Goal: Navigation & Orientation: Understand site structure

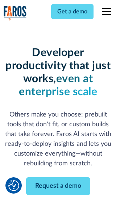
scroll to position [87, 0]
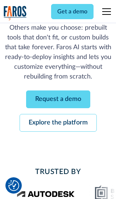
click at [58, 99] on link "Request a demo" at bounding box center [58, 99] width 64 height 18
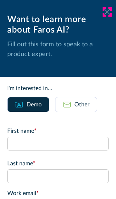
click at [107, 12] on icon at bounding box center [107, 11] width 6 height 5
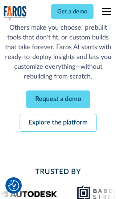
scroll to position [110, 0]
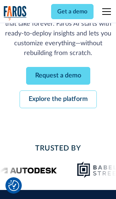
click at [58, 99] on link "Explore the platform" at bounding box center [57, 99] width 77 height 18
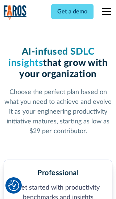
scroll to position [1119, 0]
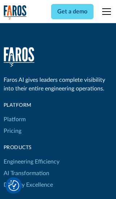
click at [14, 113] on link "Platform" at bounding box center [15, 119] width 22 height 12
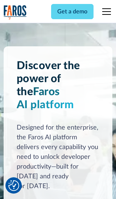
scroll to position [5655, 0]
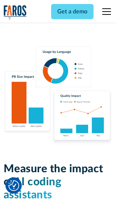
scroll to position [4463, 0]
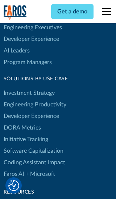
click at [22, 122] on link "DORA Metrics" at bounding box center [22, 128] width 37 height 12
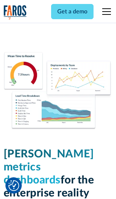
scroll to position [3161, 0]
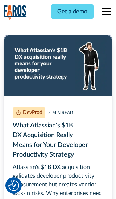
scroll to position [3240, 0]
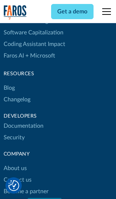
click at [17, 99] on link "Changelog" at bounding box center [17, 100] width 27 height 12
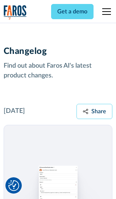
scroll to position [8721, 0]
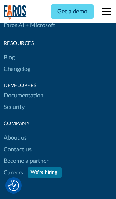
click at [15, 132] on link "About us" at bounding box center [15, 138] width 23 height 12
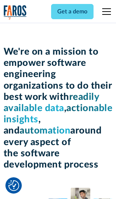
scroll to position [2490, 0]
